Goal: Task Accomplishment & Management: Use online tool/utility

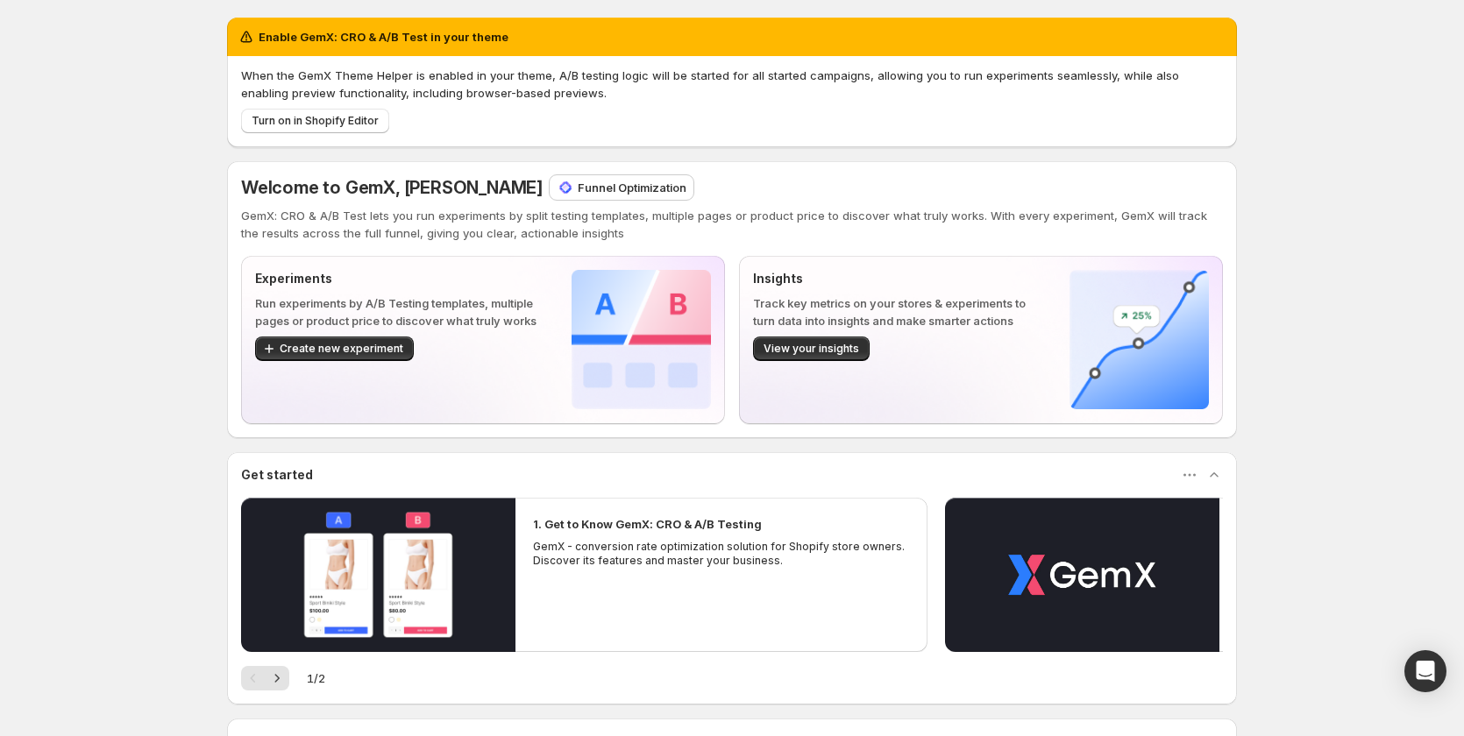
click at [578, 181] on p "Funnel Optimization" at bounding box center [632, 188] width 109 height 18
click at [578, 180] on p "Funnel Optimization" at bounding box center [632, 188] width 109 height 18
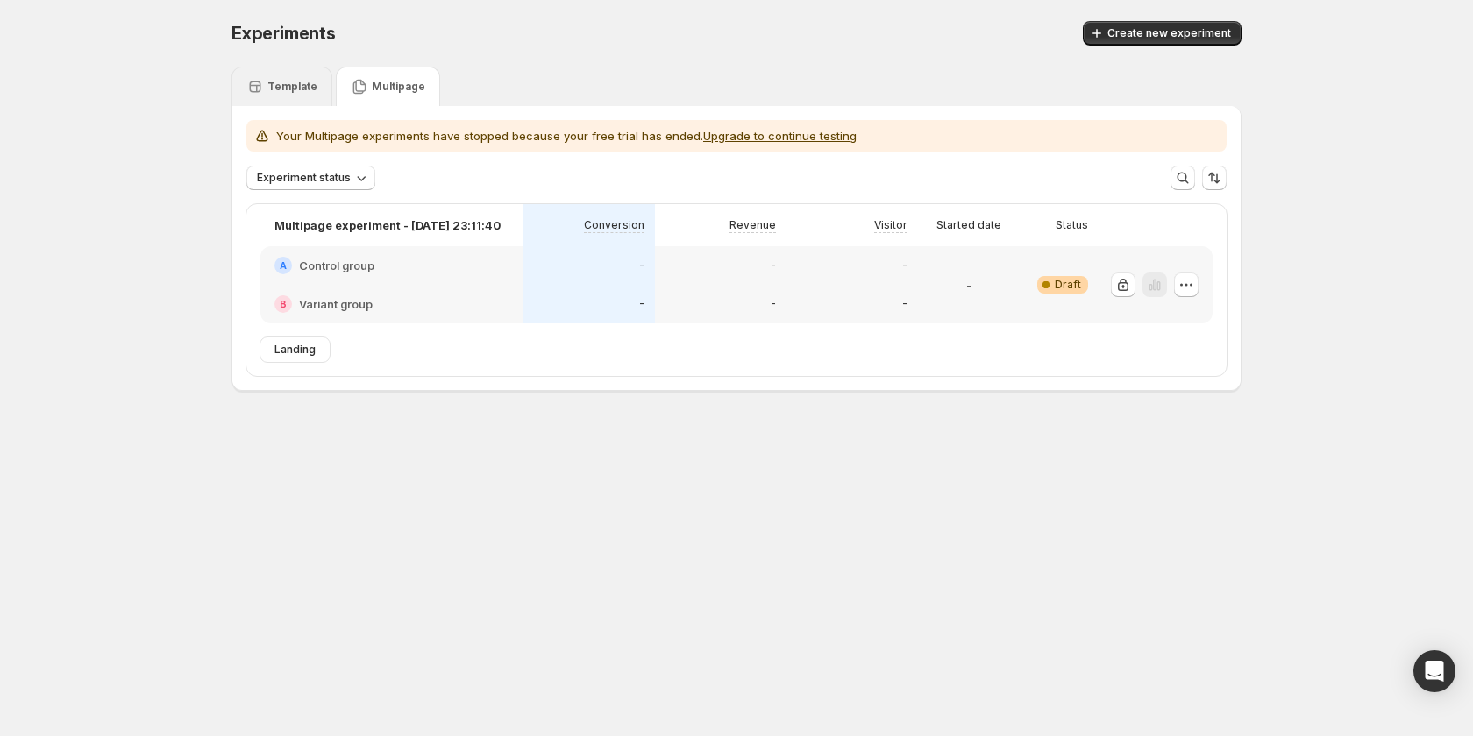
click at [280, 93] on p "Template" at bounding box center [292, 87] width 50 height 14
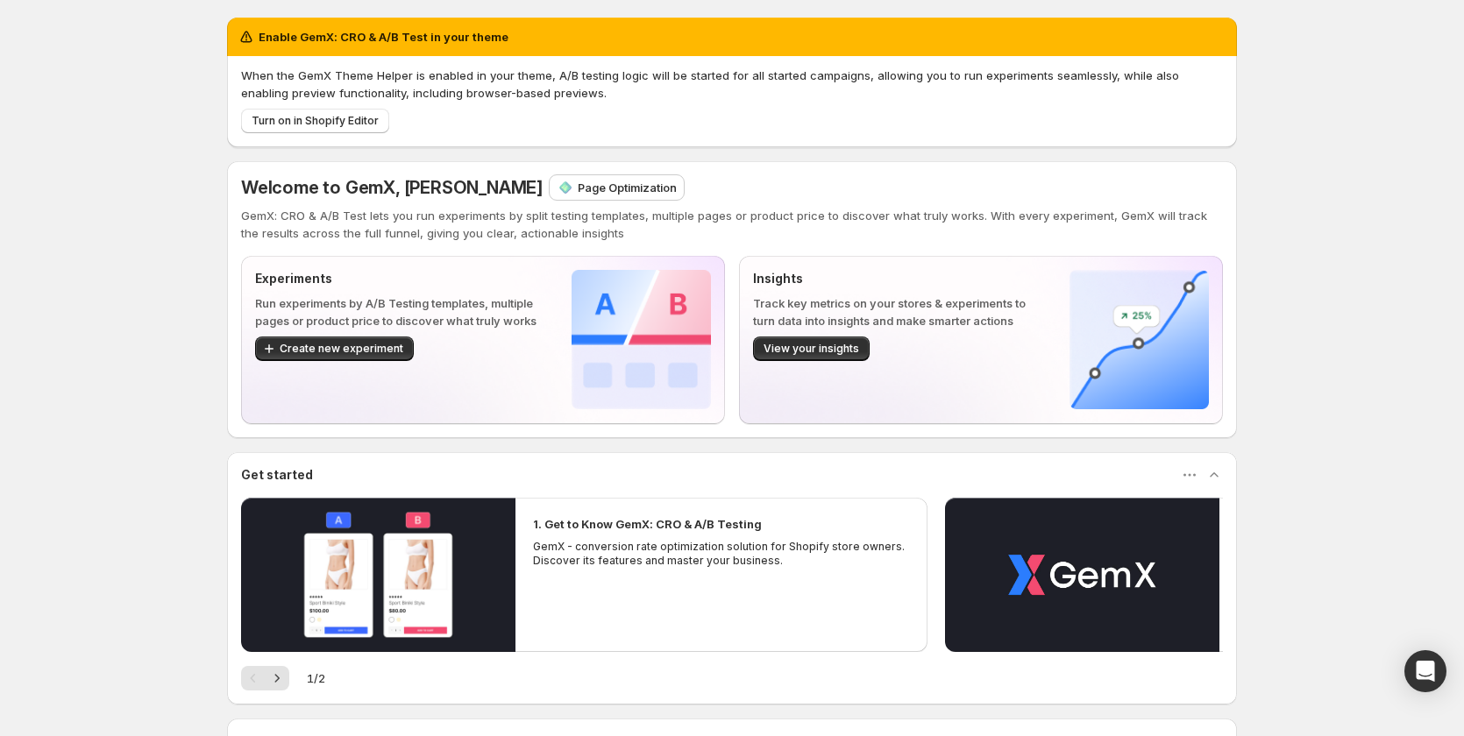
click at [586, 188] on p "Page Optimization" at bounding box center [627, 188] width 99 height 18
